Goal: Navigation & Orientation: Find specific page/section

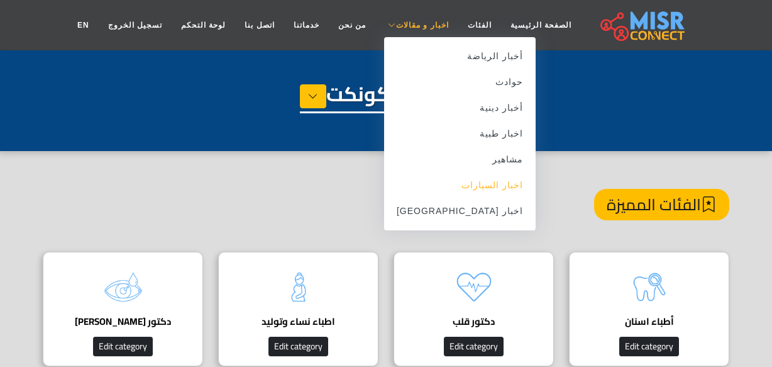
scroll to position [57, 0]
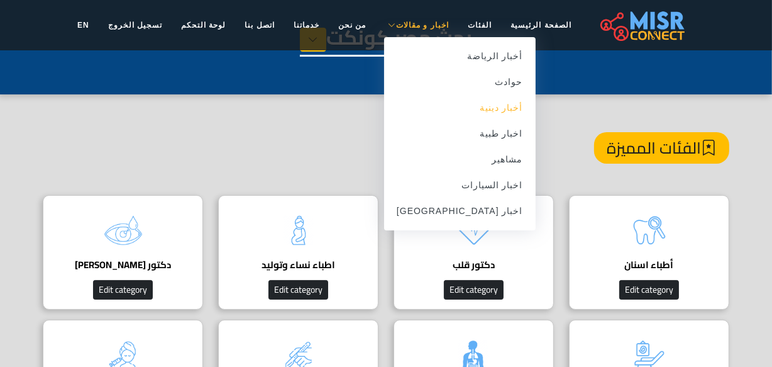
click at [480, 107] on link "أخبار دينية" at bounding box center [460, 108] width 152 height 26
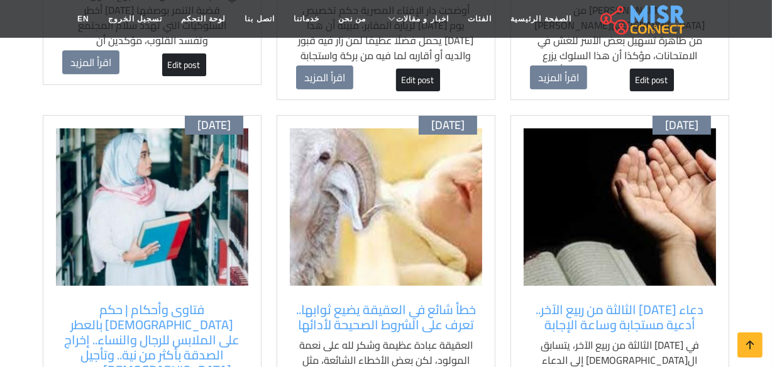
scroll to position [514, 0]
